Goal: Task Accomplishment & Management: Complete application form

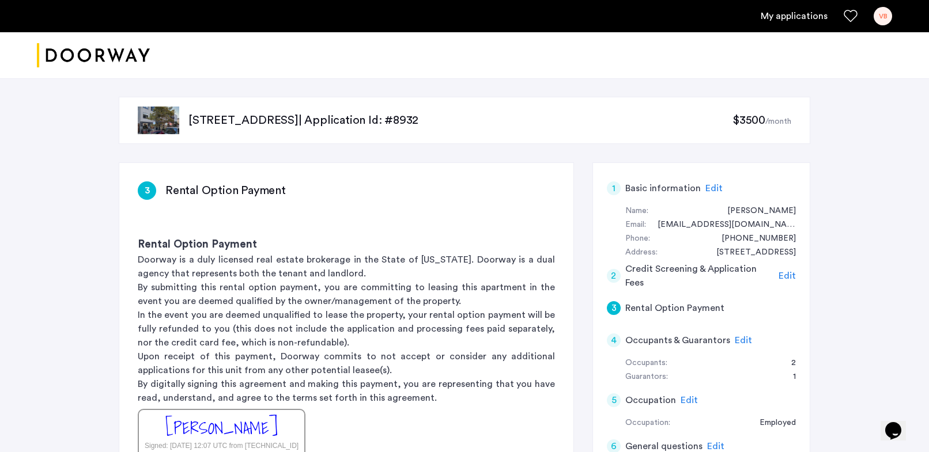
click at [902, 430] on div "Opens Chat This icon Opens the chat window." at bounding box center [893, 431] width 18 height 18
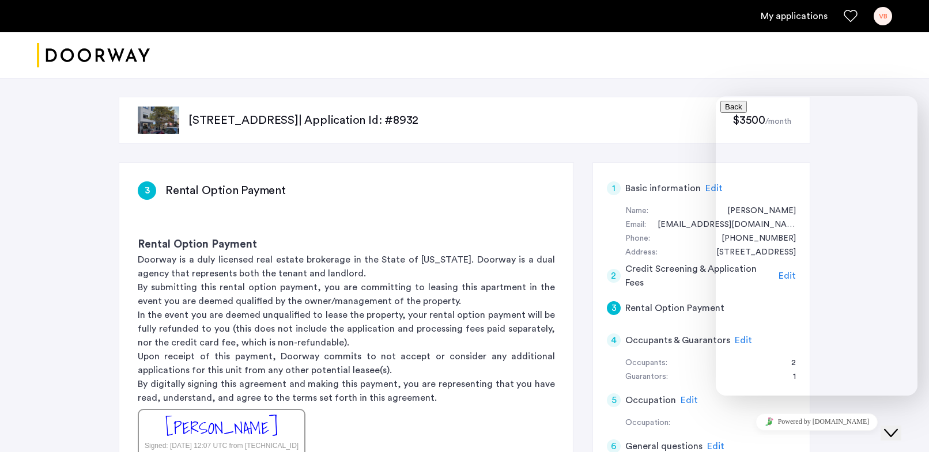
scroll to position [24, 0]
click at [883, 15] on div "VB" at bounding box center [882, 16] width 18 height 18
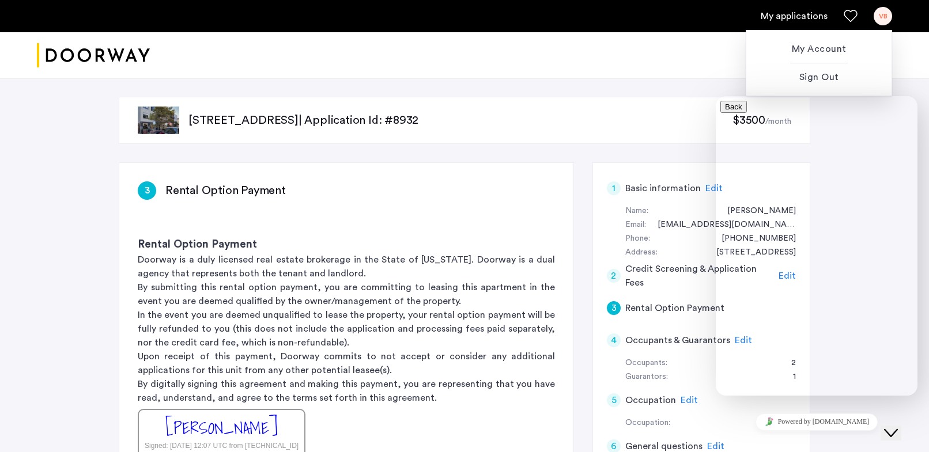
click at [513, 289] on div at bounding box center [464, 226] width 929 height 452
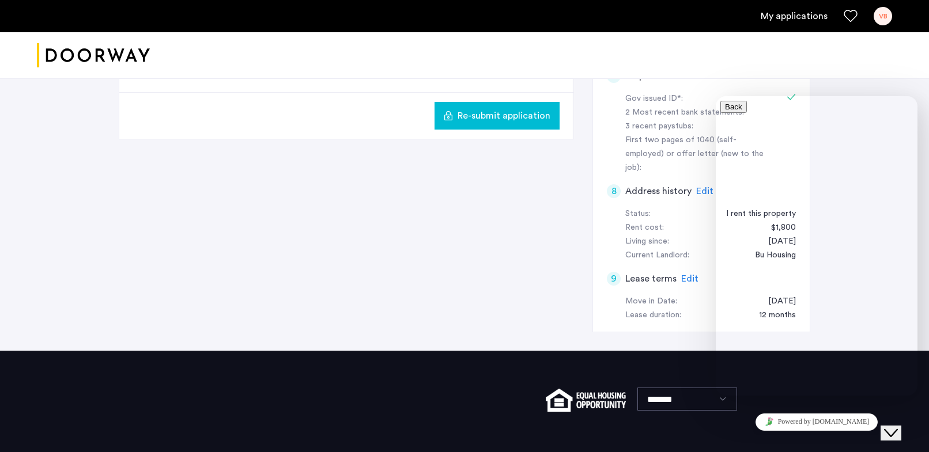
scroll to position [468, 0]
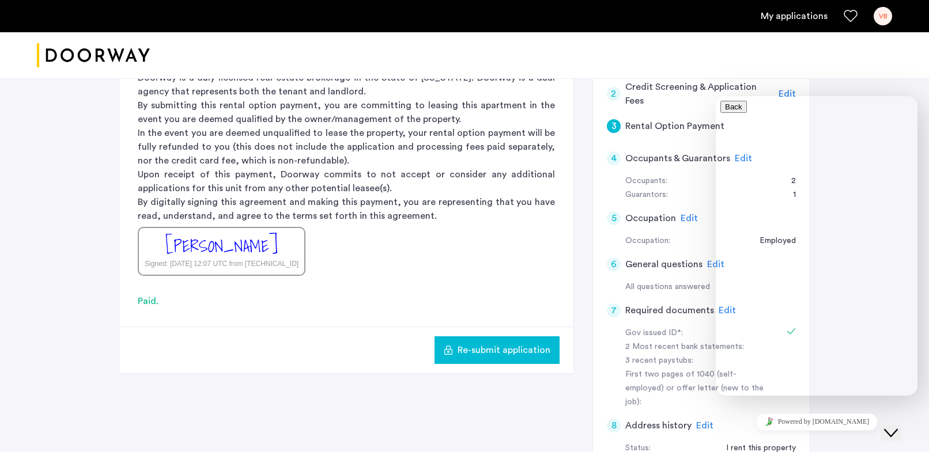
scroll to position [0, 0]
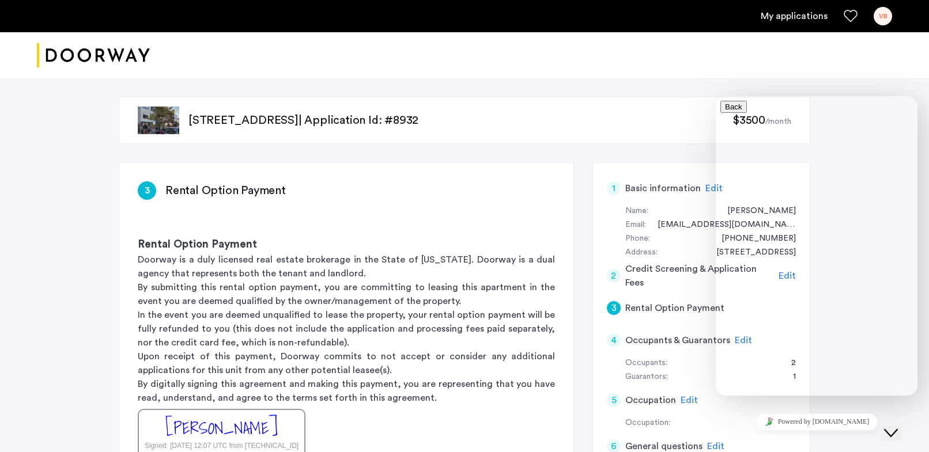
click at [884, 426] on div "Close Chat This icon closes the chat window." at bounding box center [891, 433] width 14 height 14
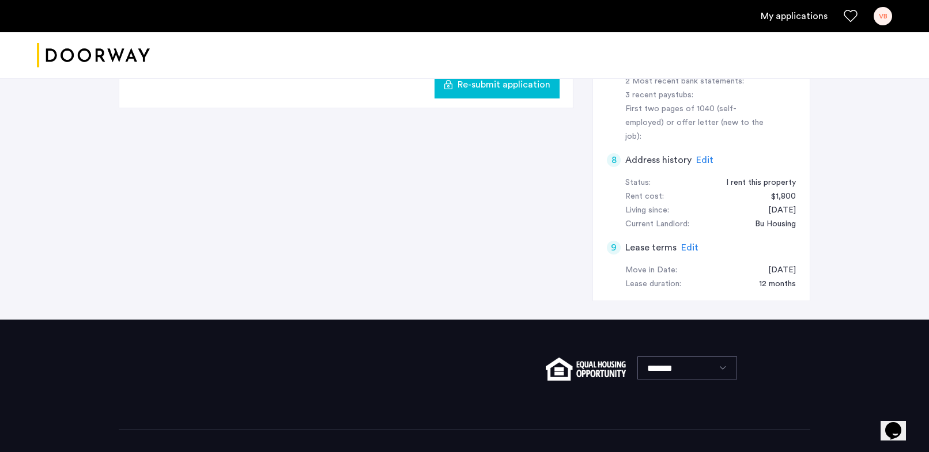
scroll to position [337, 0]
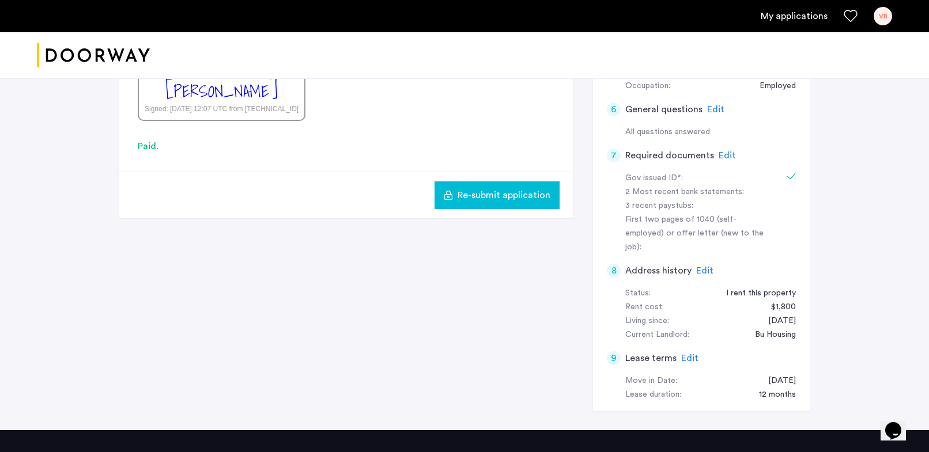
drag, startPoint x: 501, startPoint y: 193, endPoint x: 468, endPoint y: 297, distance: 109.3
click at [468, 298] on div "3 Rental Option Payment Rental Option Payment Doorway is a duly licensed real e…" at bounding box center [464, 127] width 691 height 605
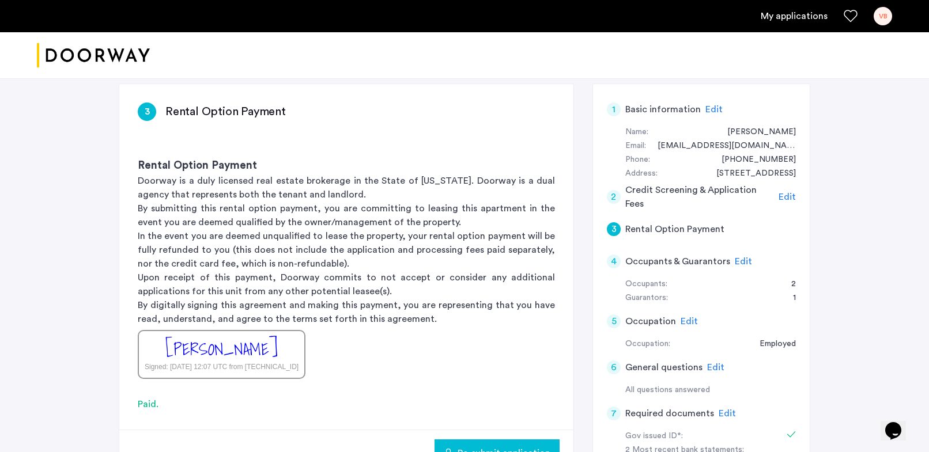
scroll to position [0, 0]
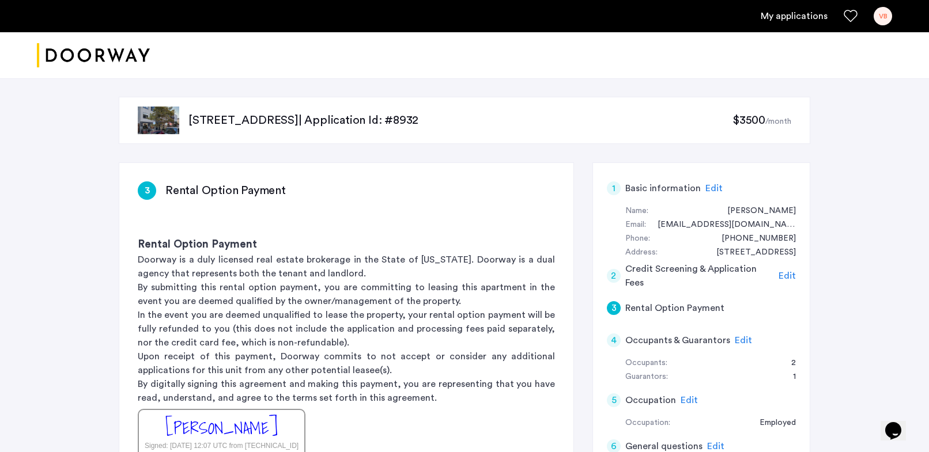
click at [740, 119] on span "$3500" at bounding box center [748, 121] width 33 height 12
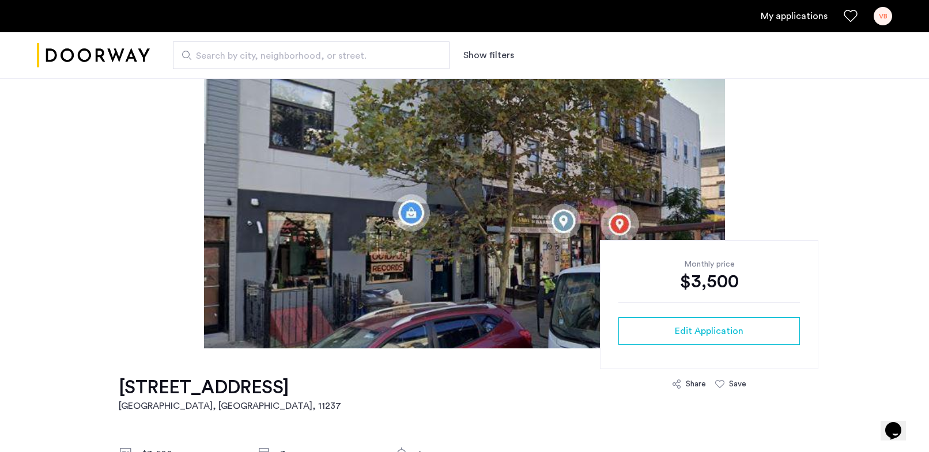
scroll to position [141, 0]
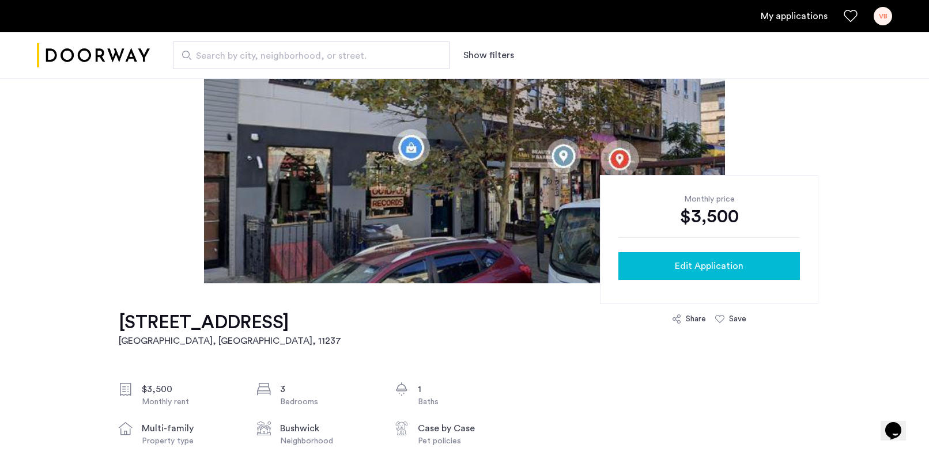
click at [712, 265] on span "Edit Application" at bounding box center [709, 266] width 69 height 14
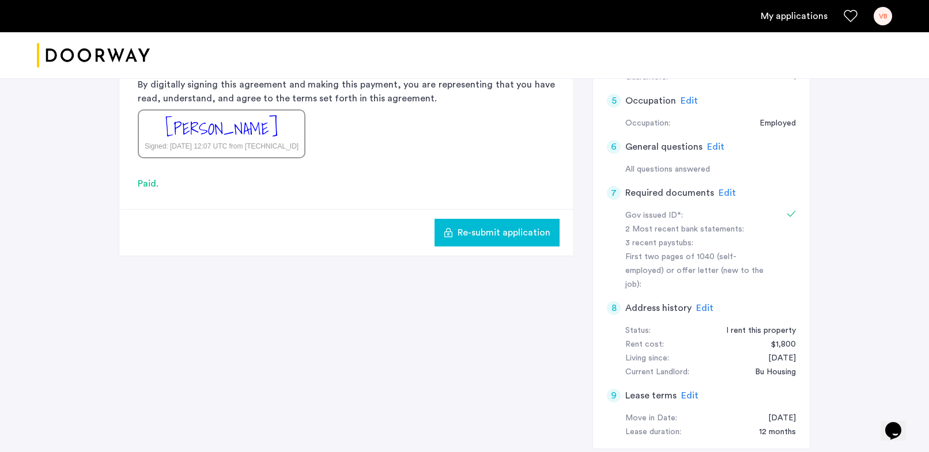
scroll to position [370, 0]
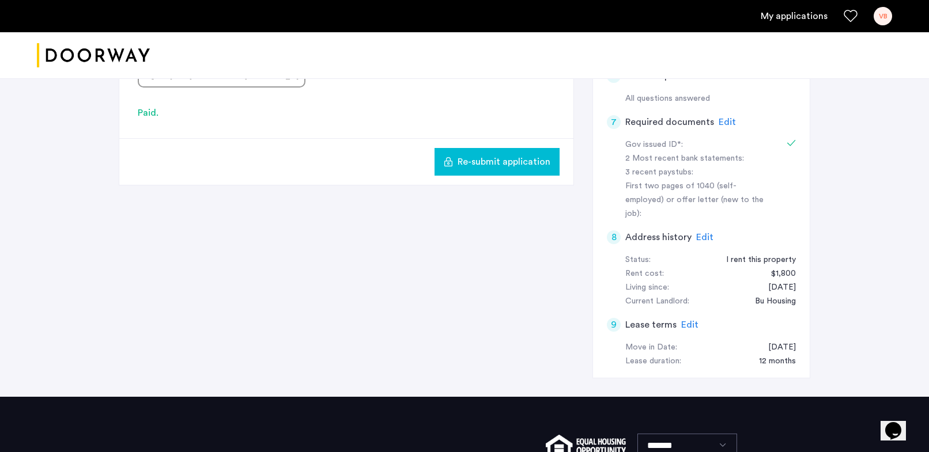
drag, startPoint x: 902, startPoint y: 424, endPoint x: 800, endPoint y: 311, distance: 152.6
click at [880, 406] on html "Opens Chat This icon Opens the chat window." at bounding box center [898, 423] width 37 height 35
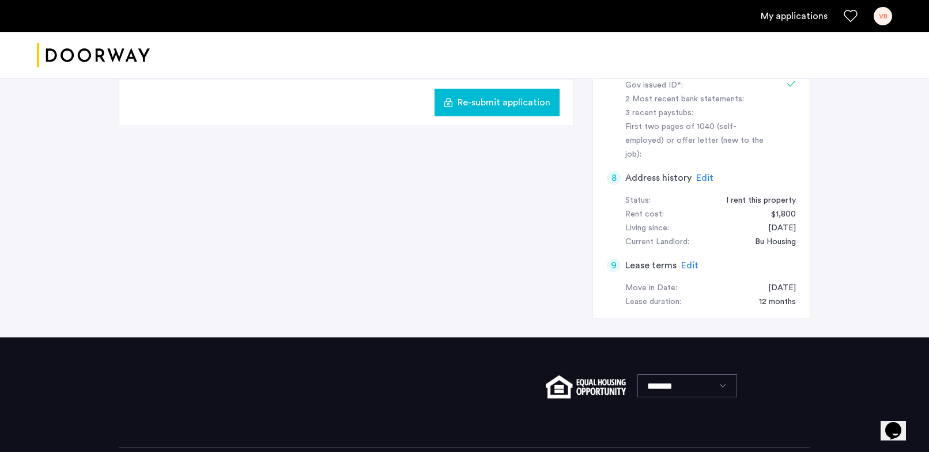
scroll to position [468, 0]
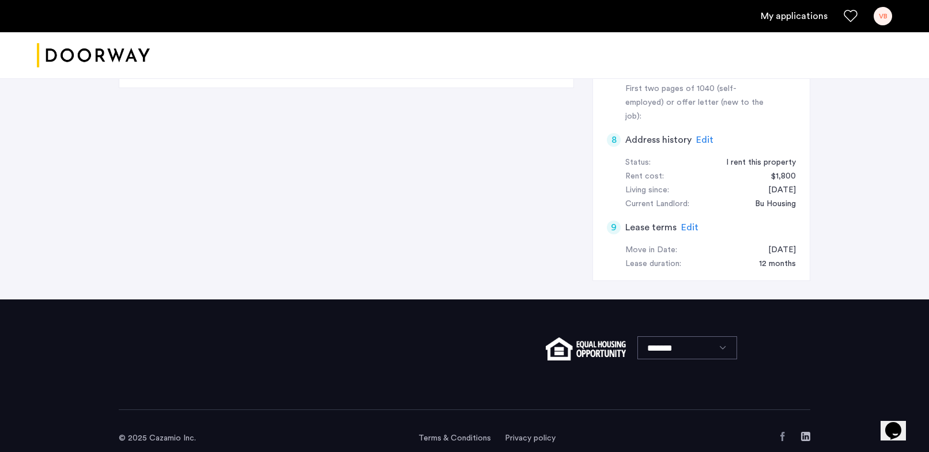
click at [687, 336] on select "*******" at bounding box center [687, 347] width 100 height 23
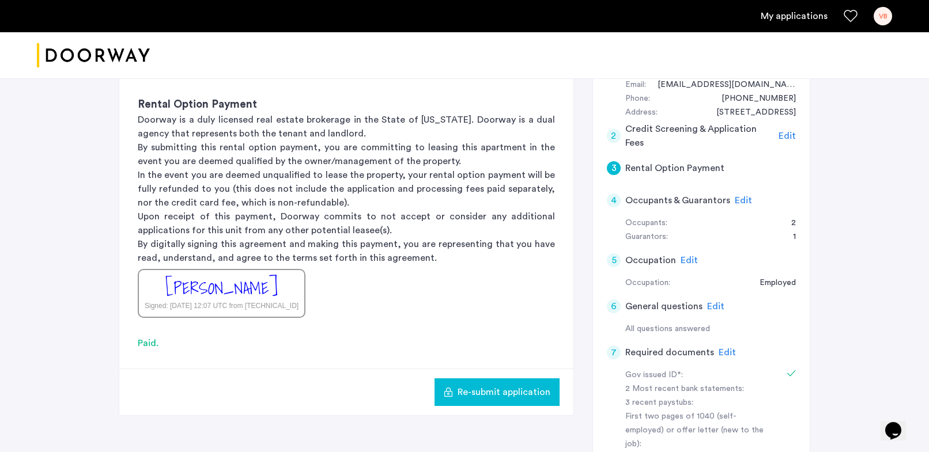
scroll to position [0, 0]
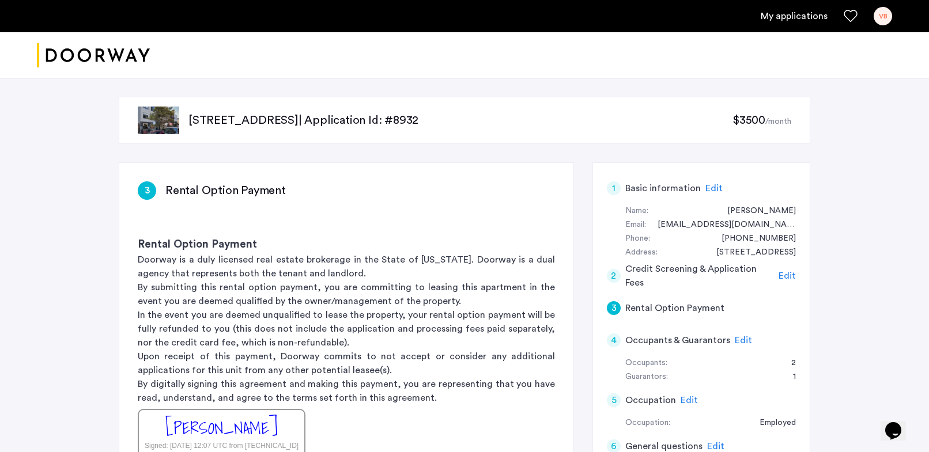
click at [161, 127] on img at bounding box center [158, 121] width 41 height 28
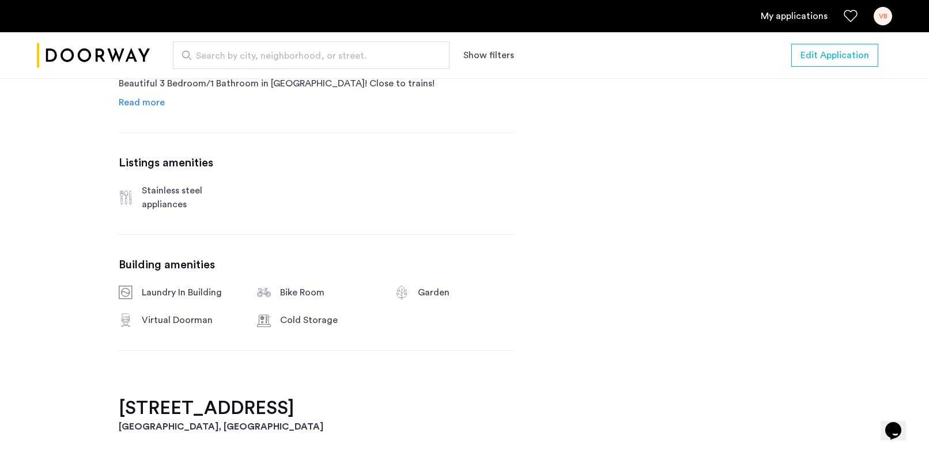
scroll to position [526, 0]
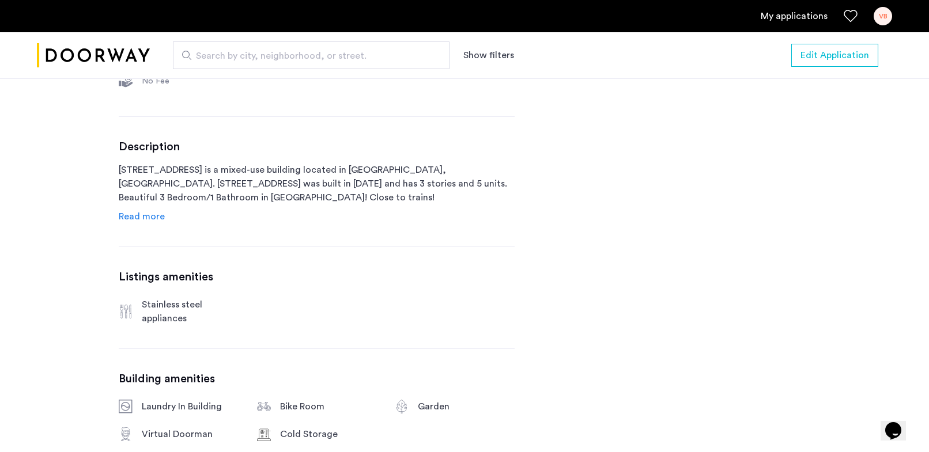
click at [145, 220] on span "Read more" at bounding box center [142, 216] width 46 height 9
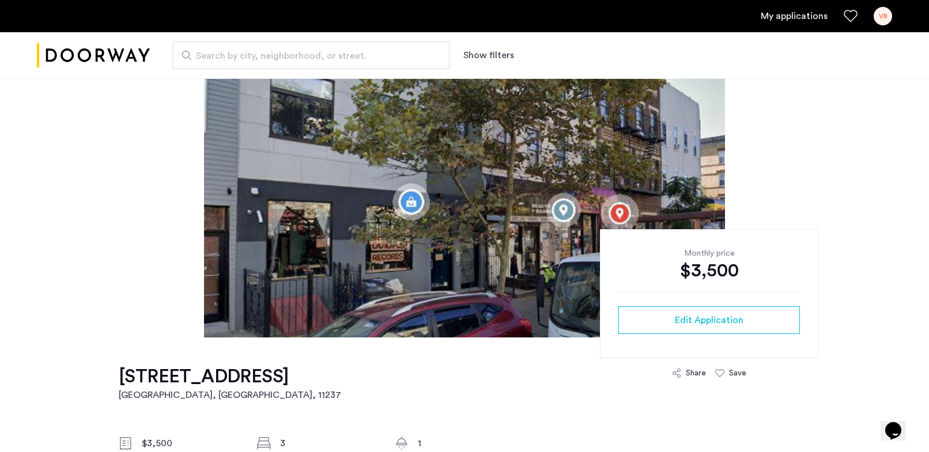
scroll to position [215, 0]
